Goal: Information Seeking & Learning: Learn about a topic

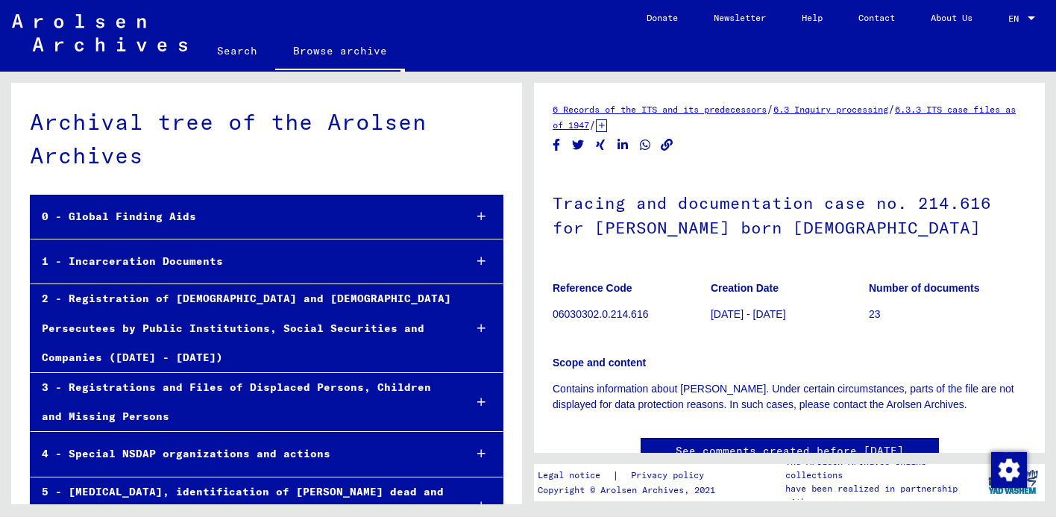
scroll to position [33533, 0]
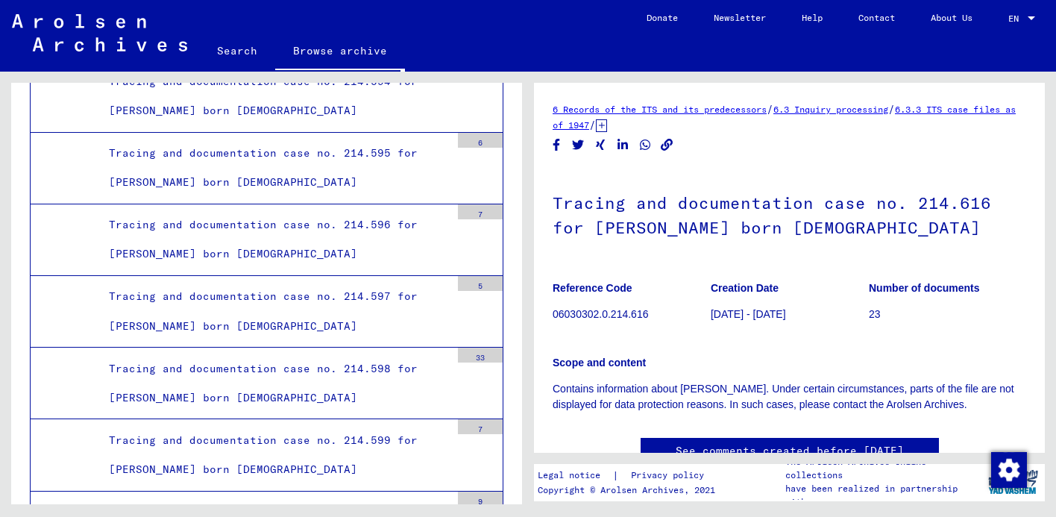
scroll to position [0, 0]
